Goal: Information Seeking & Learning: Learn about a topic

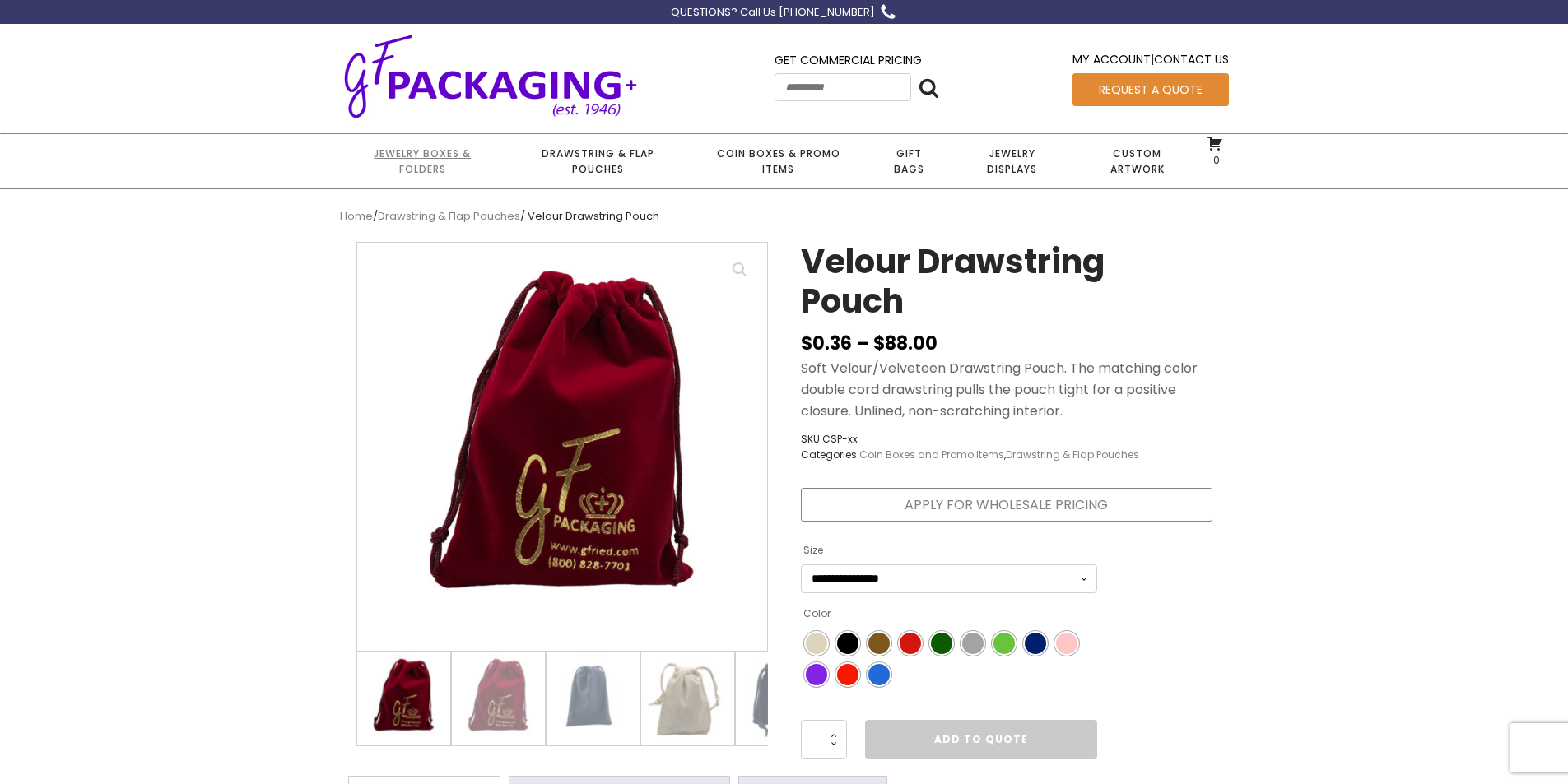
click at [431, 160] on link "Jewelry Boxes & Folders" at bounding box center [422, 162] width 165 height 54
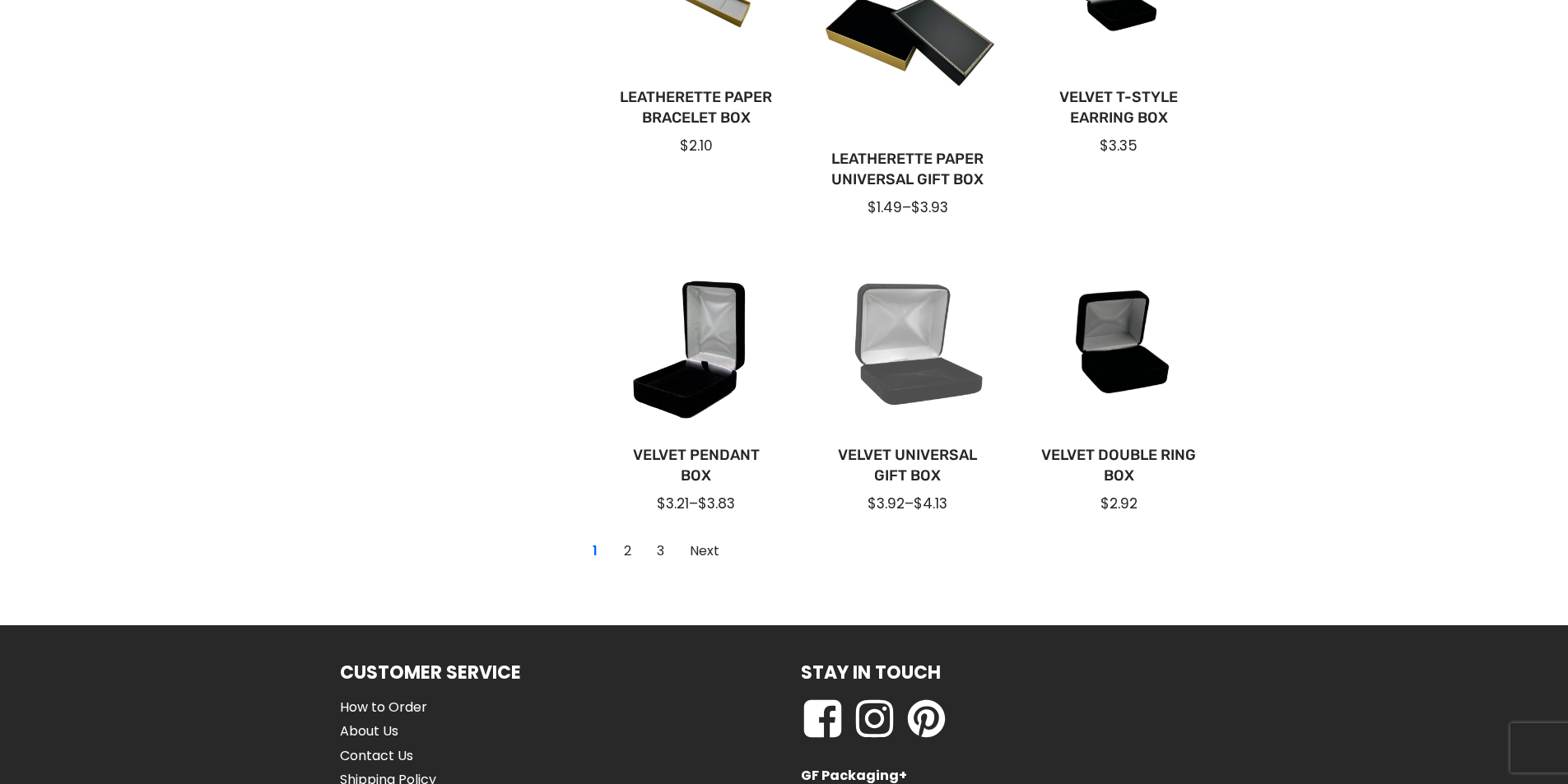
scroll to position [1152, 0]
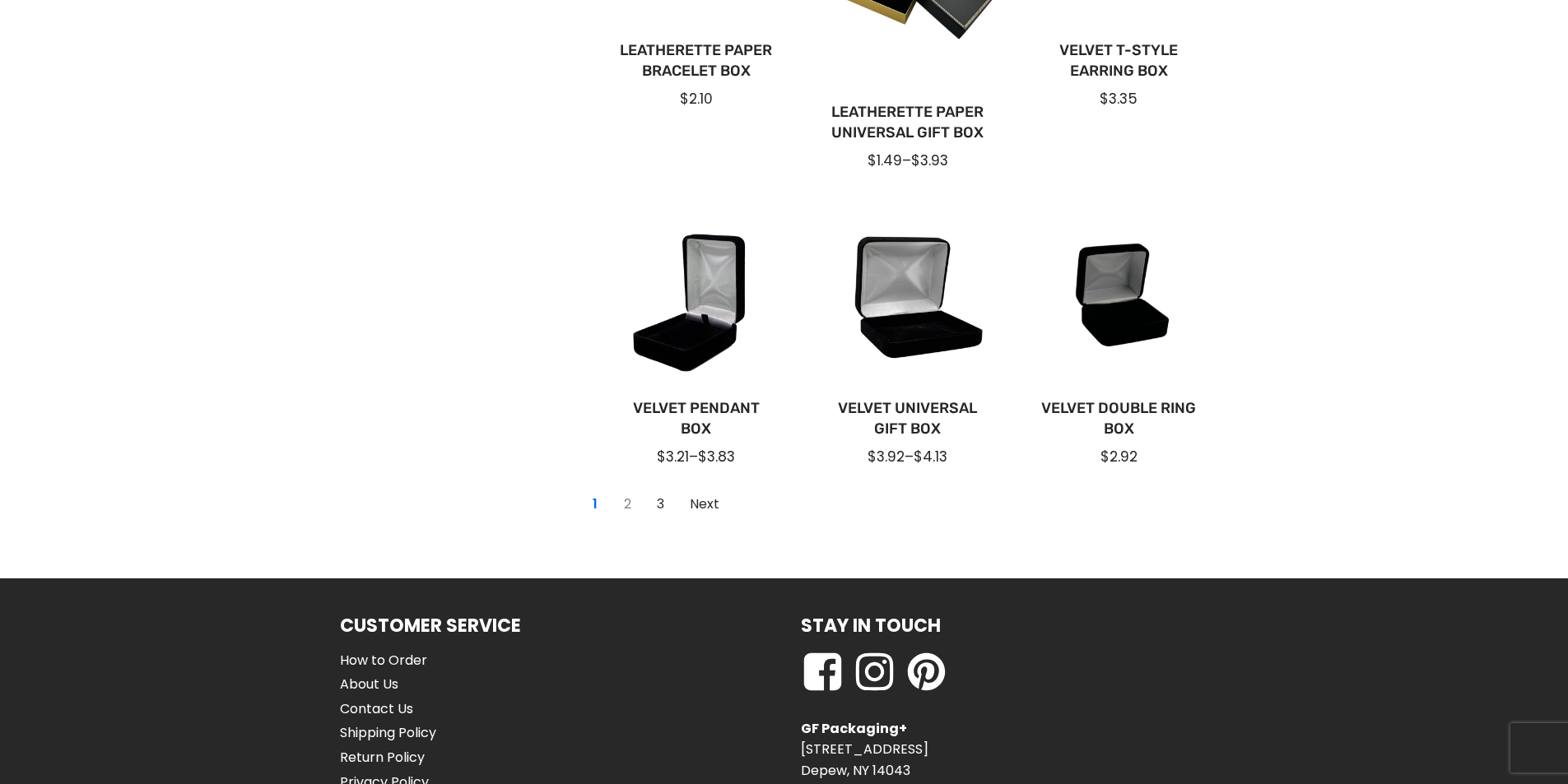
click at [630, 497] on link "2" at bounding box center [627, 504] width 26 height 26
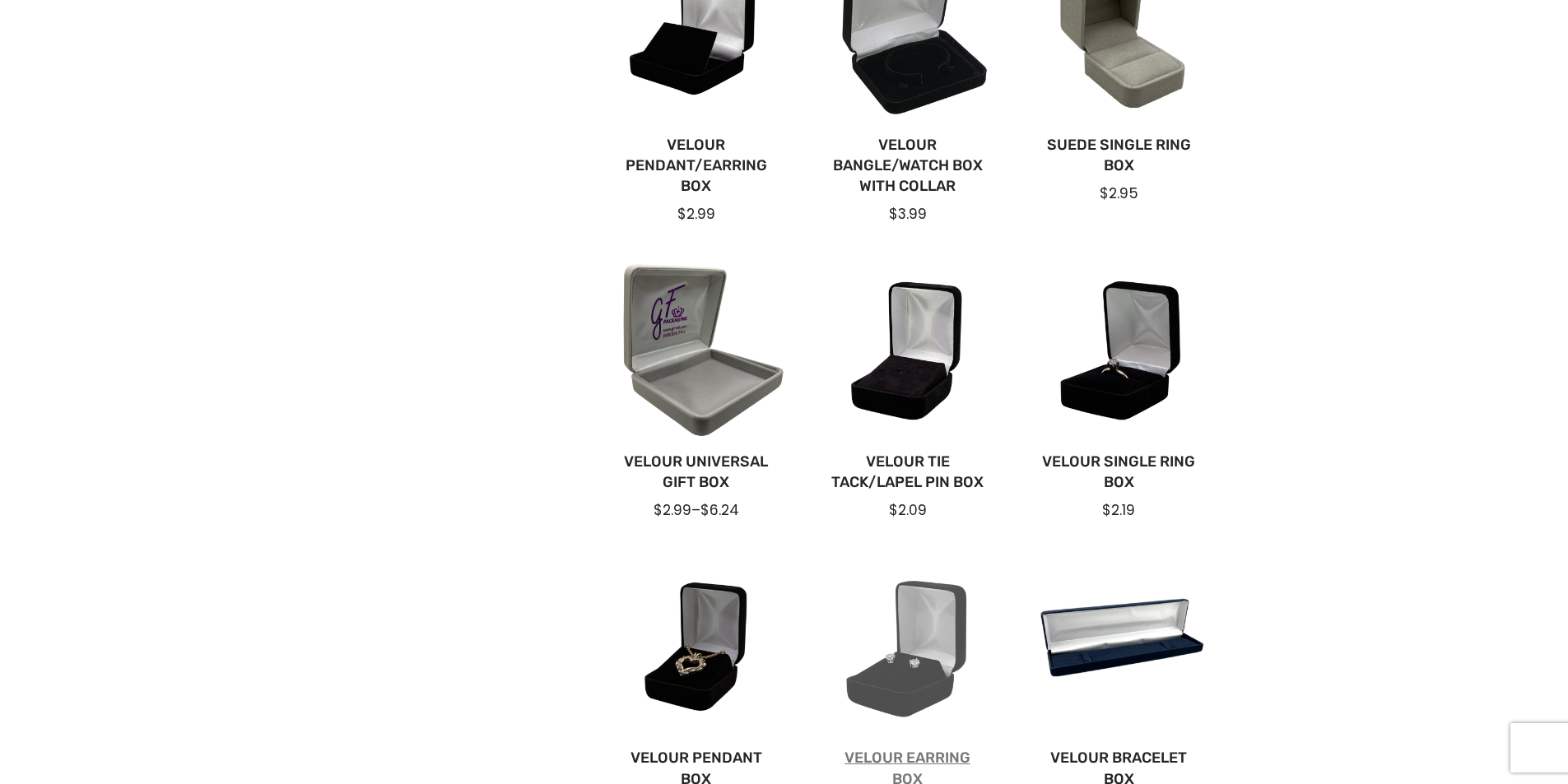
scroll to position [658, 0]
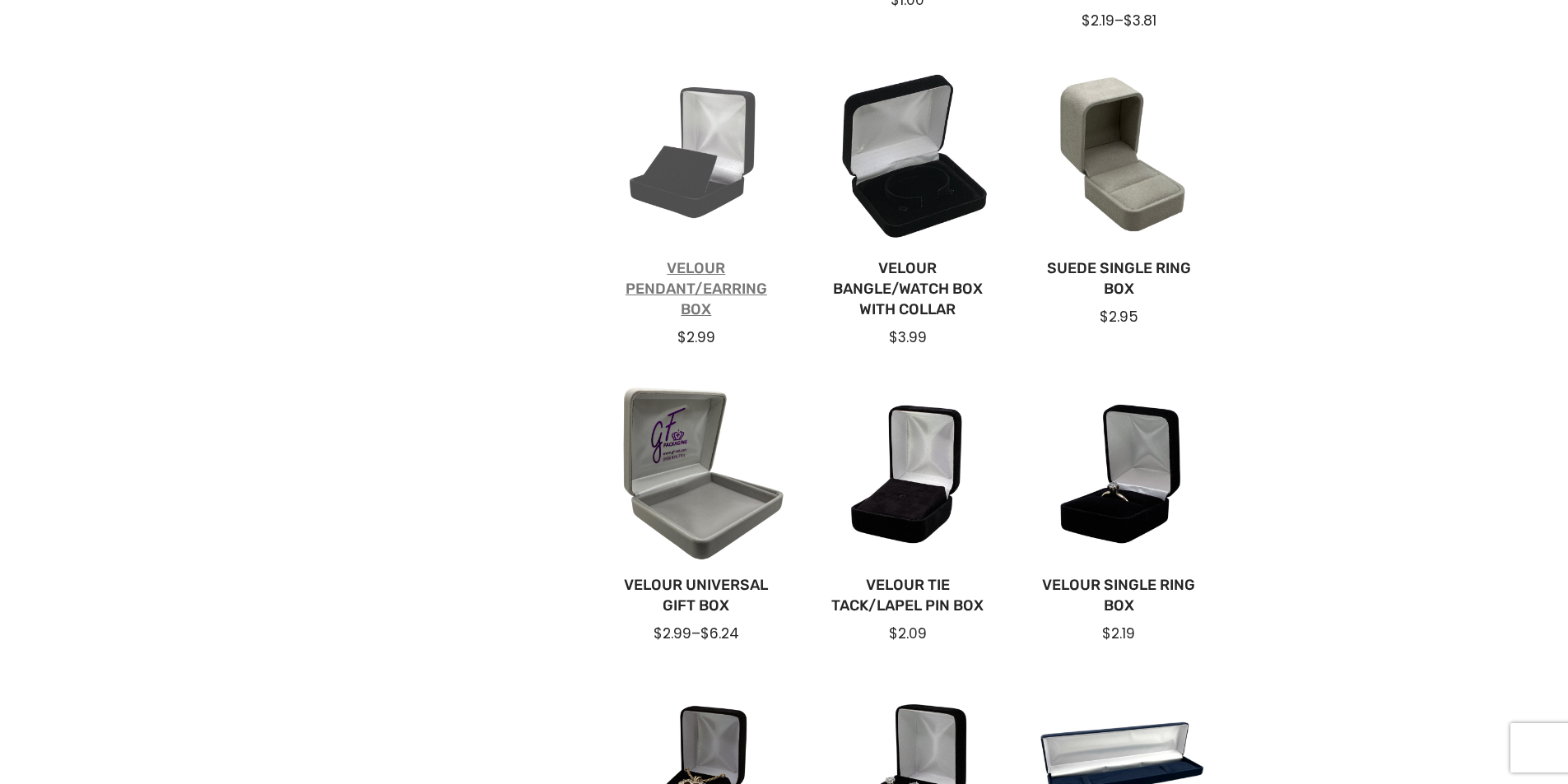
click at [686, 276] on link "Velour Pendant/Earring Box" at bounding box center [696, 289] width 159 height 63
